Goal: Complete application form

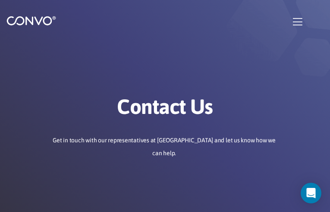
type input "HPhATaYPDZmO"
type input "[EMAIL_ADDRESS][DOMAIN_NAME]"
type input "XAQkSLrajBO"
type input "GZhOlgnKoD"
type input "GbqsnJCzPfV"
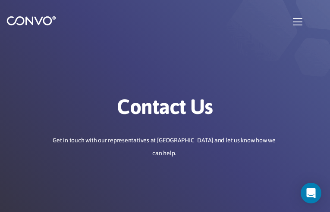
type input "AFTuBGOnBtWu"
type input "[EMAIL_ADDRESS][DOMAIN_NAME]"
type input "tEWErSscdrSpy"
type input "MBszjhsTqXj"
checkbox input"] "false"
